Goal: Entertainment & Leisure: Consume media (video, audio)

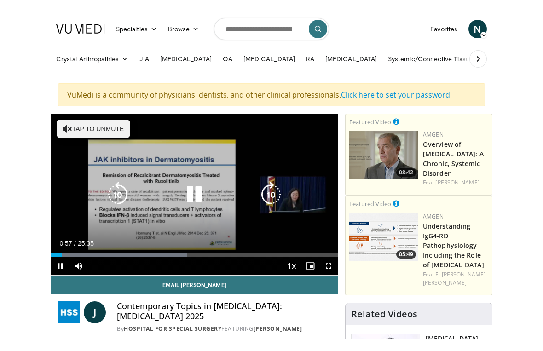
scroll to position [11, 0]
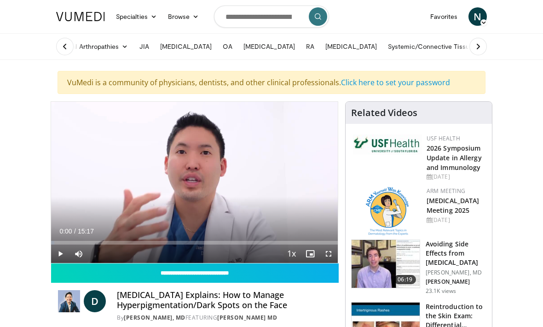
click at [205, 242] on div "Loaded : 1.06%" at bounding box center [194, 243] width 287 height 4
